Goal: Navigation & Orientation: Find specific page/section

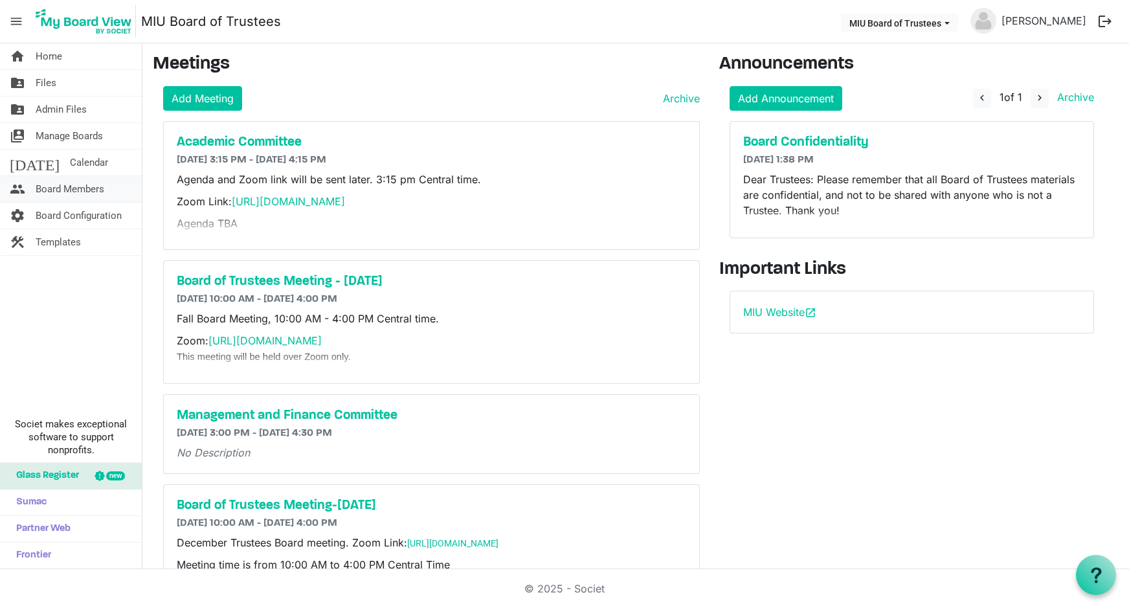
click at [69, 182] on span "Board Members" at bounding box center [70, 189] width 69 height 26
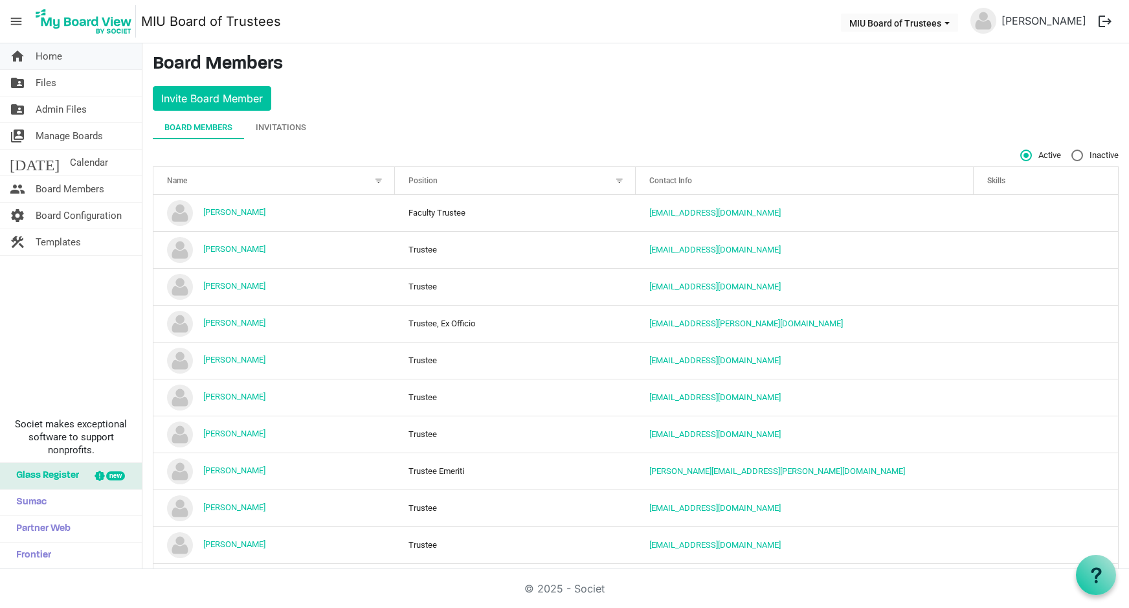
click at [60, 60] on span "Home" at bounding box center [49, 56] width 27 height 26
